Goal: Task Accomplishment & Management: Use online tool/utility

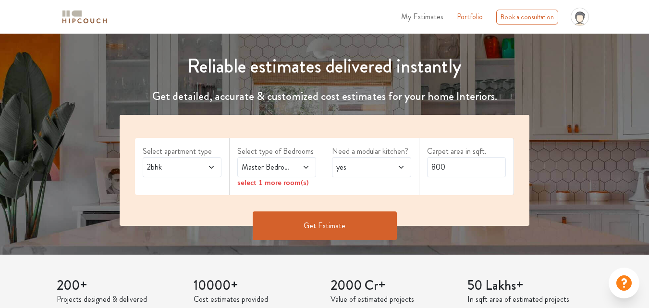
scroll to position [96, 0]
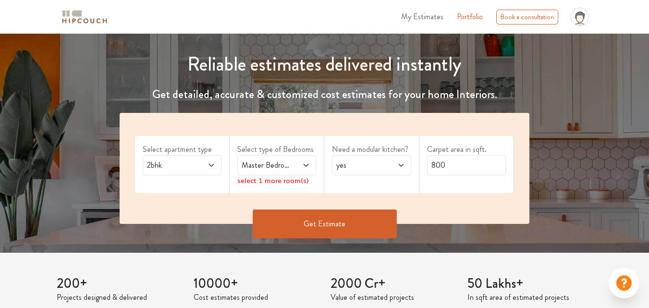
click at [279, 161] on span "Master Bedroom" at bounding box center [266, 165] width 53 height 12
click at [284, 170] on span "Master Bedroom" at bounding box center [266, 165] width 53 height 12
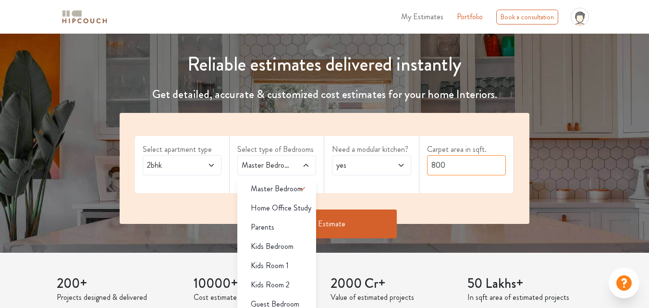
click at [459, 170] on input "800" at bounding box center [466, 165] width 79 height 20
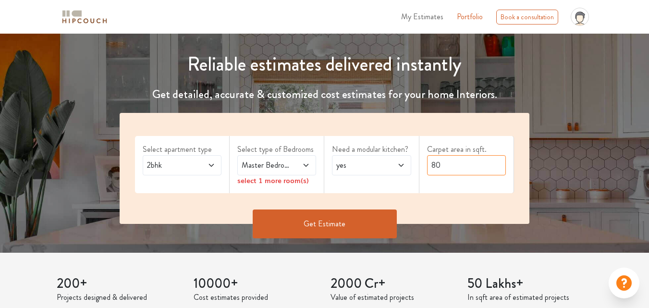
type input "8"
type input "2500"
click at [305, 170] on span at bounding box center [300, 165] width 17 height 12
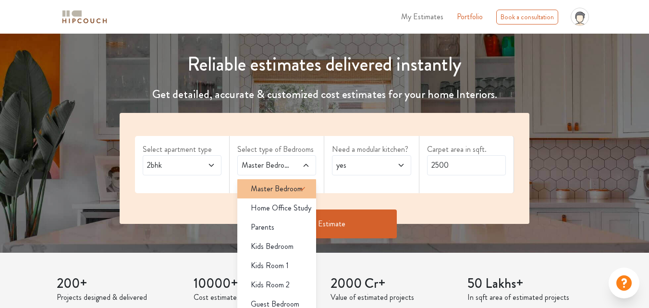
click at [278, 197] on li "Master Bedroom" at bounding box center [276, 188] width 79 height 19
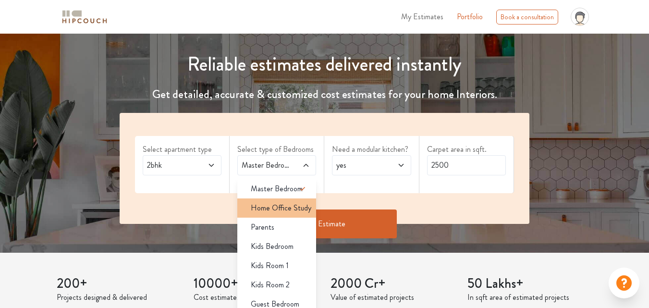
click at [284, 211] on span "Home Office Study" at bounding box center [281, 208] width 61 height 12
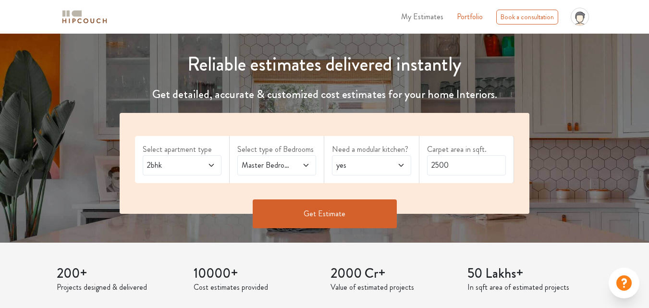
click at [292, 169] on span "Master Bedroom,Home Office Study" at bounding box center [266, 165] width 53 height 12
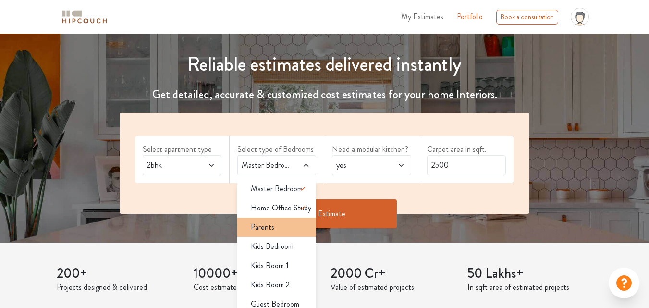
click at [288, 220] on li "Parents" at bounding box center [276, 227] width 79 height 19
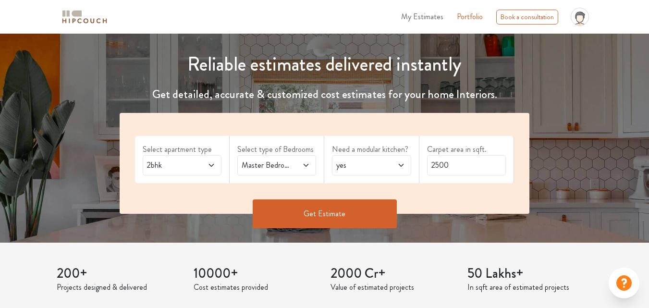
click at [294, 168] on span at bounding box center [300, 165] width 17 height 12
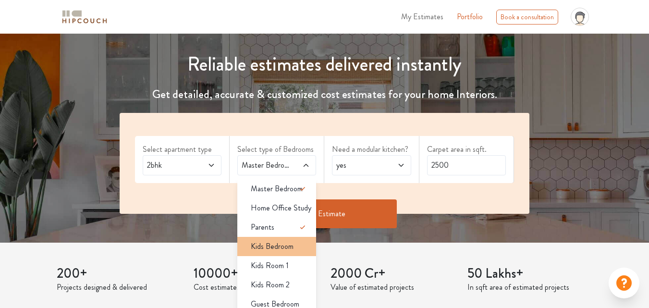
click at [293, 243] on div "Kids Bedroom" at bounding box center [279, 247] width 73 height 12
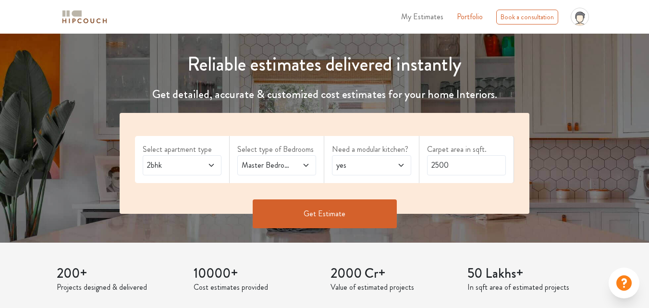
click at [293, 160] on span at bounding box center [300, 165] width 17 height 12
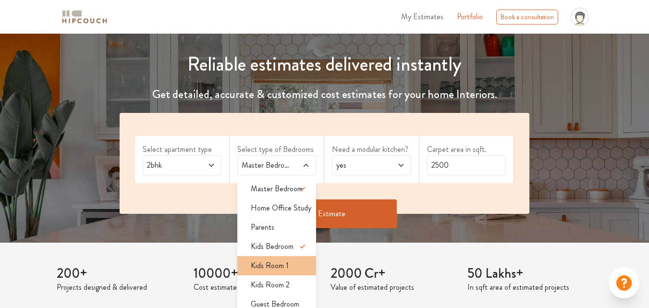
click at [291, 260] on div "Kids Room 1" at bounding box center [279, 266] width 73 height 12
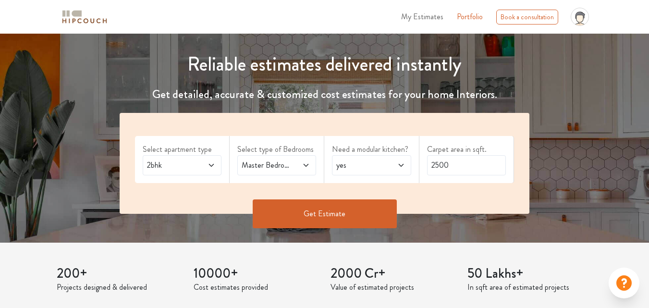
click at [295, 155] on div "Master Bedroom,Kids Room 1" at bounding box center [276, 165] width 79 height 20
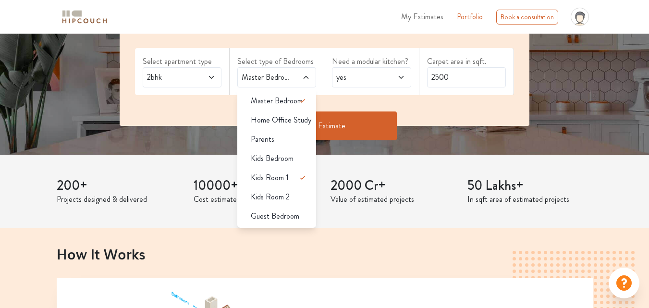
scroll to position [192, 0]
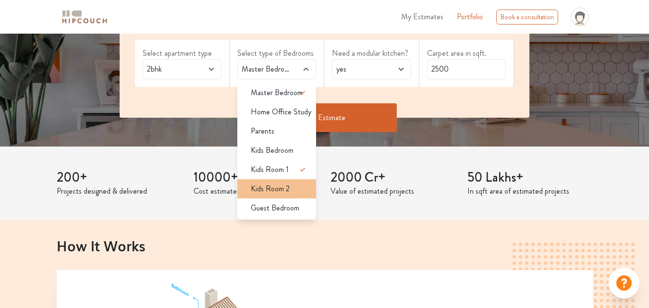
click at [291, 193] on div "Kids Room 2" at bounding box center [279, 189] width 73 height 12
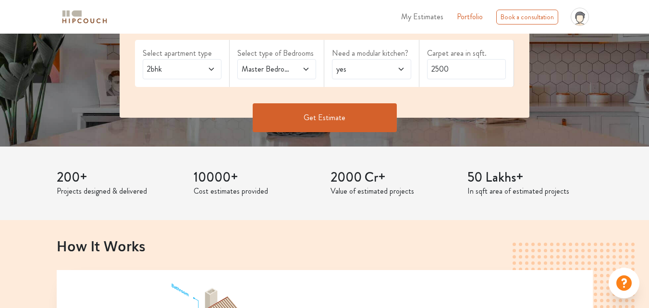
click at [277, 77] on div "Master Bedroom,Kids Room 2" at bounding box center [276, 69] width 79 height 20
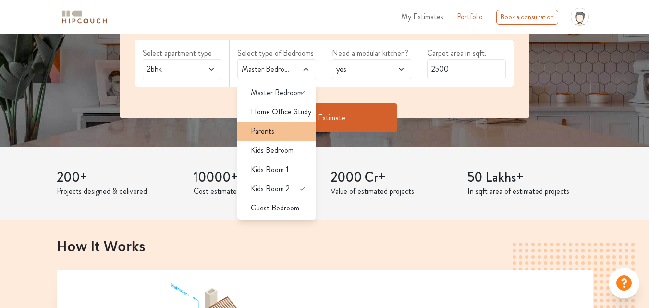
click at [293, 129] on div "Parents" at bounding box center [279, 131] width 73 height 12
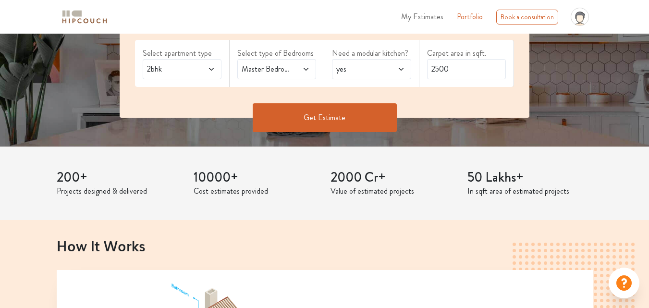
click at [298, 122] on button "Get Estimate" at bounding box center [325, 117] width 144 height 29
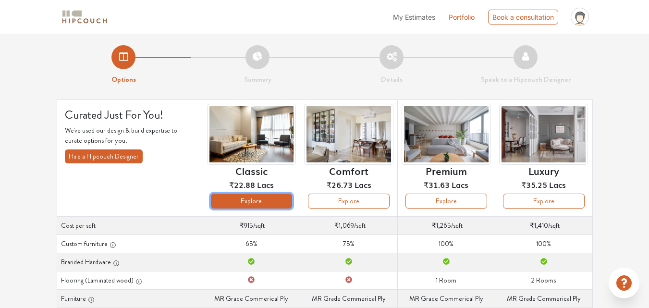
click at [255, 204] on button "Explore" at bounding box center [252, 201] width 82 height 15
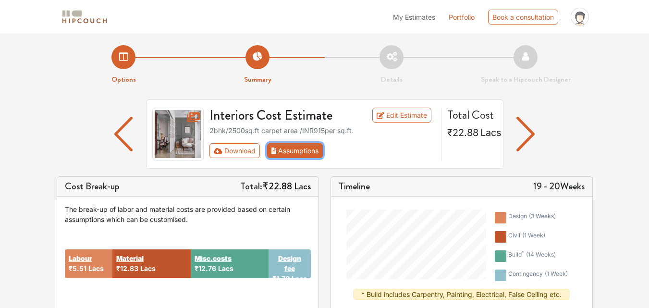
click at [285, 153] on button "Assumptions" at bounding box center [295, 150] width 56 height 15
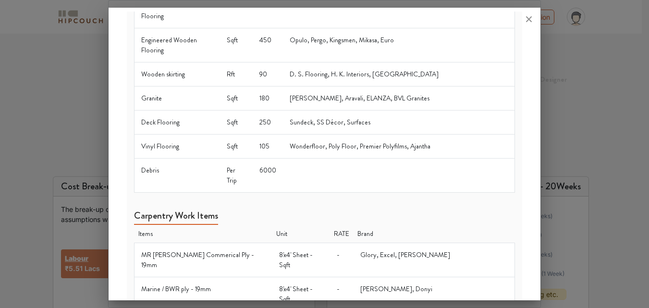
scroll to position [288, 0]
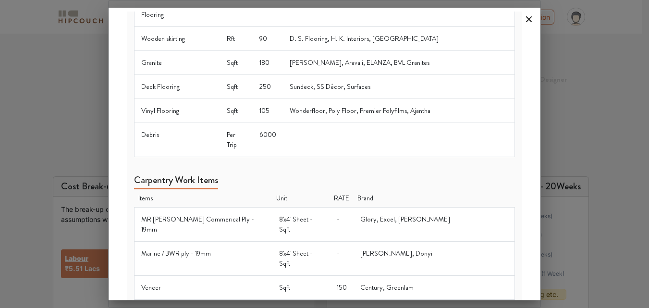
click at [523, 16] on icon at bounding box center [528, 19] width 15 height 15
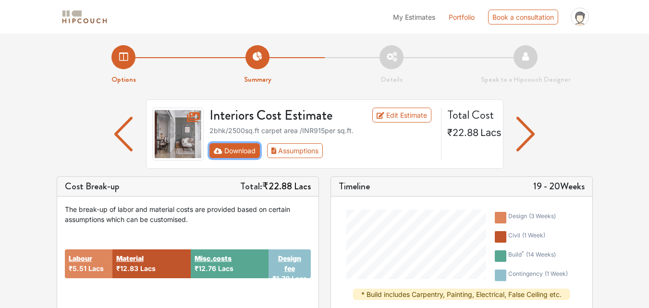
click at [225, 149] on button "Download" at bounding box center [234, 150] width 50 height 15
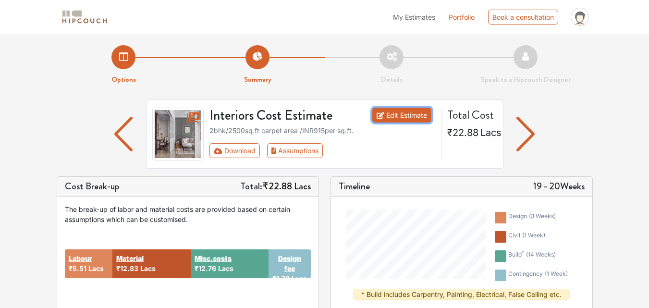
click at [416, 116] on link "Edit Estimate" at bounding box center [401, 115] width 59 height 15
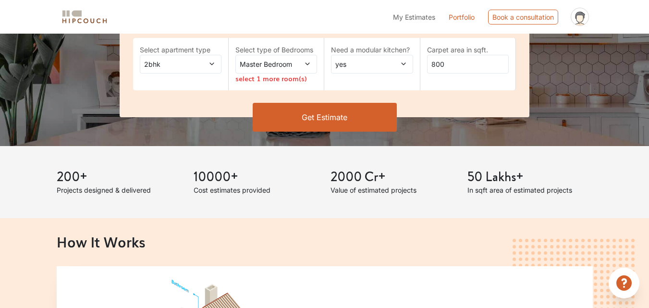
scroll to position [192, 0]
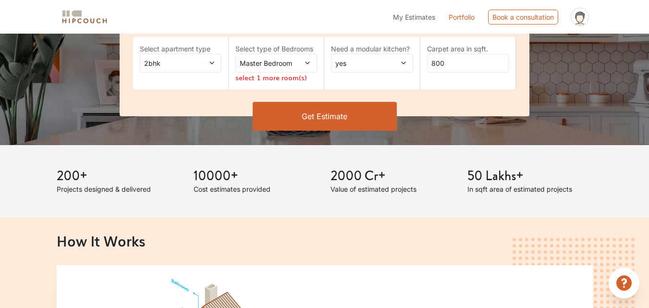
click at [327, 116] on button "Get Estimate" at bounding box center [325, 116] width 144 height 29
